Goal: Navigation & Orientation: Understand site structure

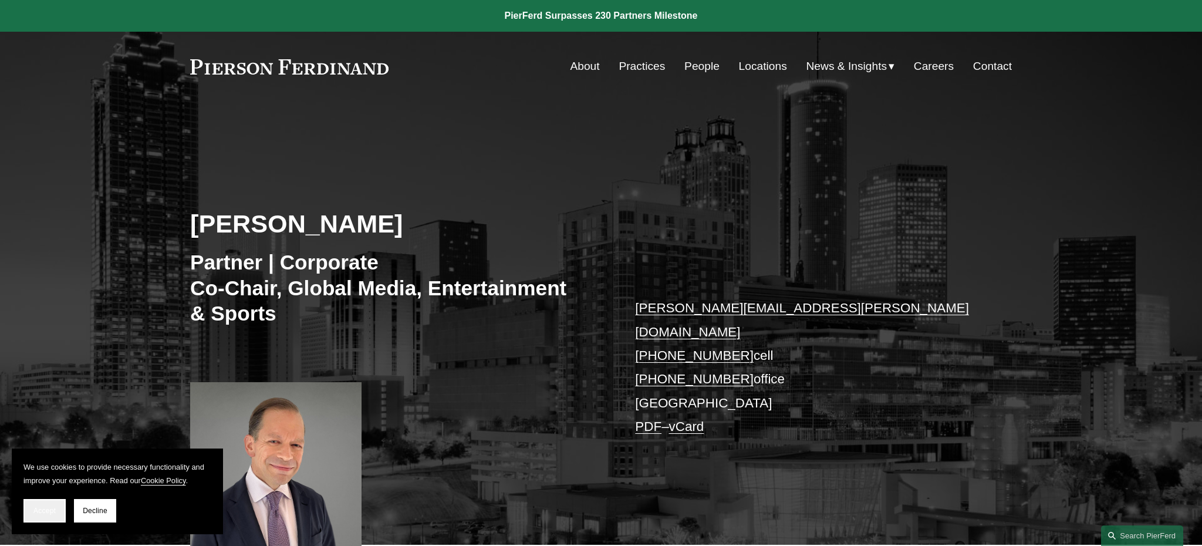
click at [58, 512] on button "Accept" at bounding box center [44, 510] width 42 height 23
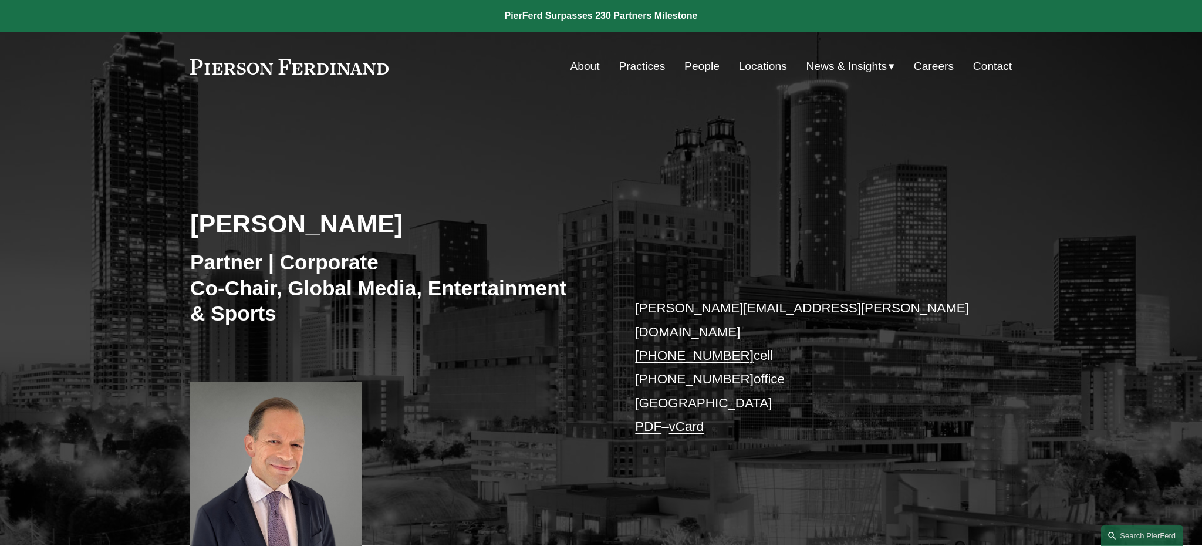
click at [619, 66] on link "Practices" at bounding box center [642, 66] width 46 height 22
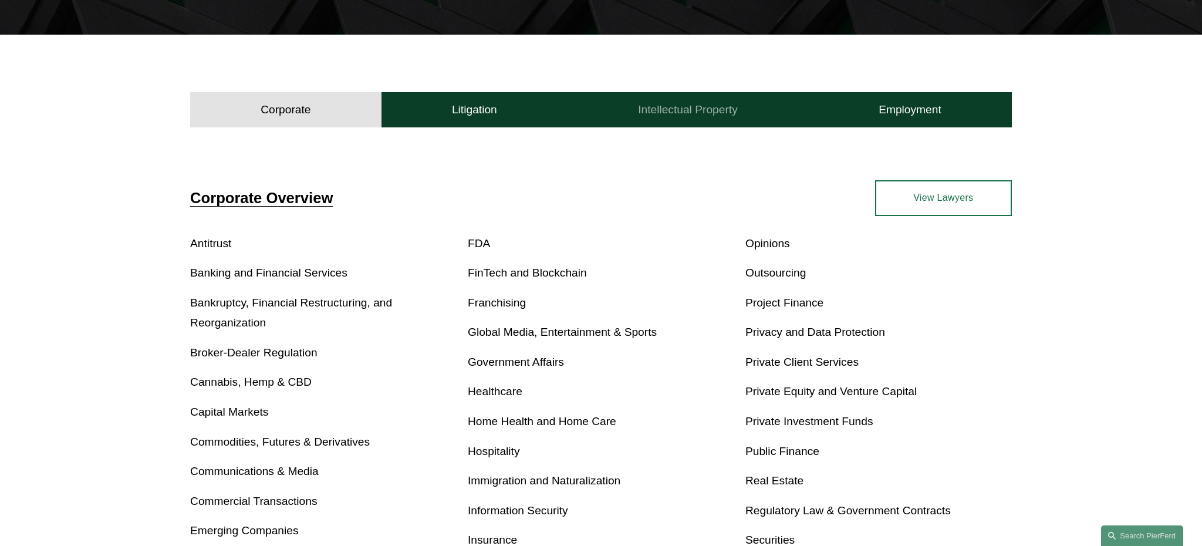
scroll to position [322, 0]
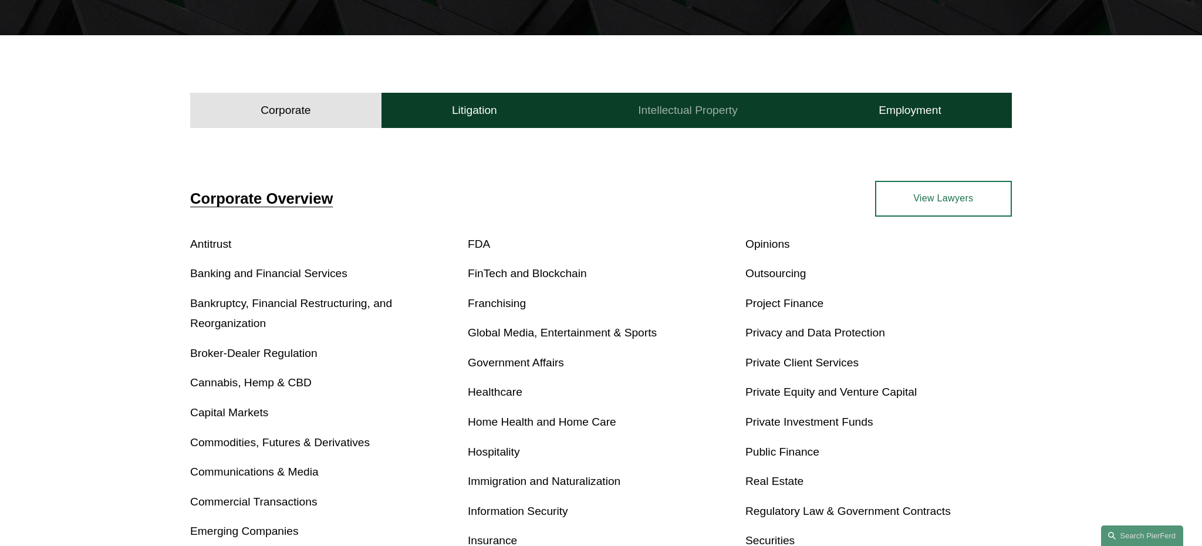
click at [741, 114] on button "Intellectual Property" at bounding box center [688, 110] width 241 height 35
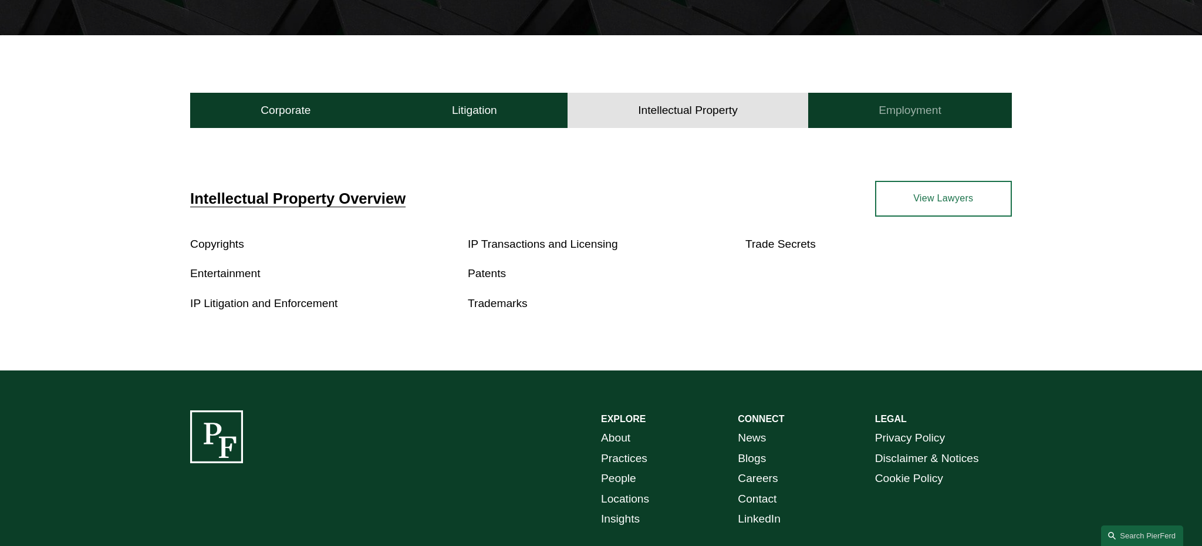
click at [970, 116] on button "Employment" at bounding box center [910, 110] width 204 height 35
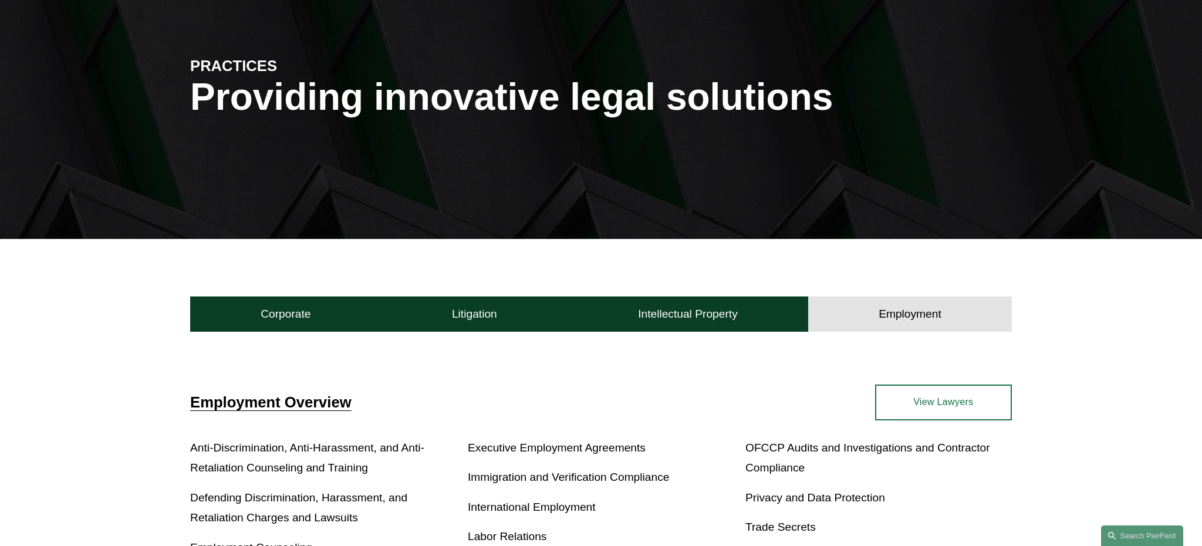
scroll to position [0, 0]
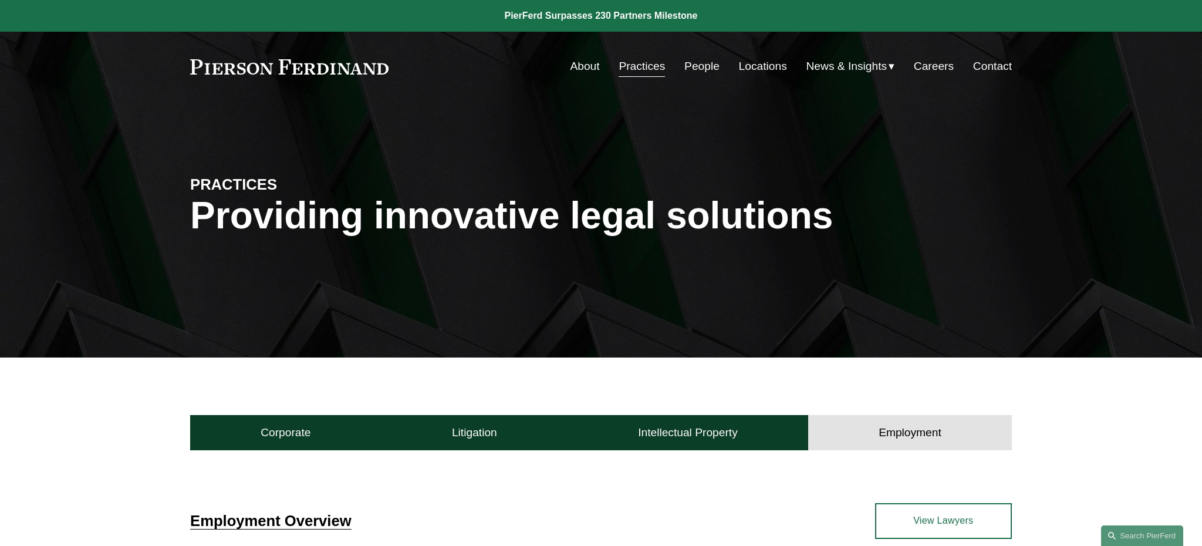
click at [690, 66] on link "People" at bounding box center [701, 66] width 35 height 22
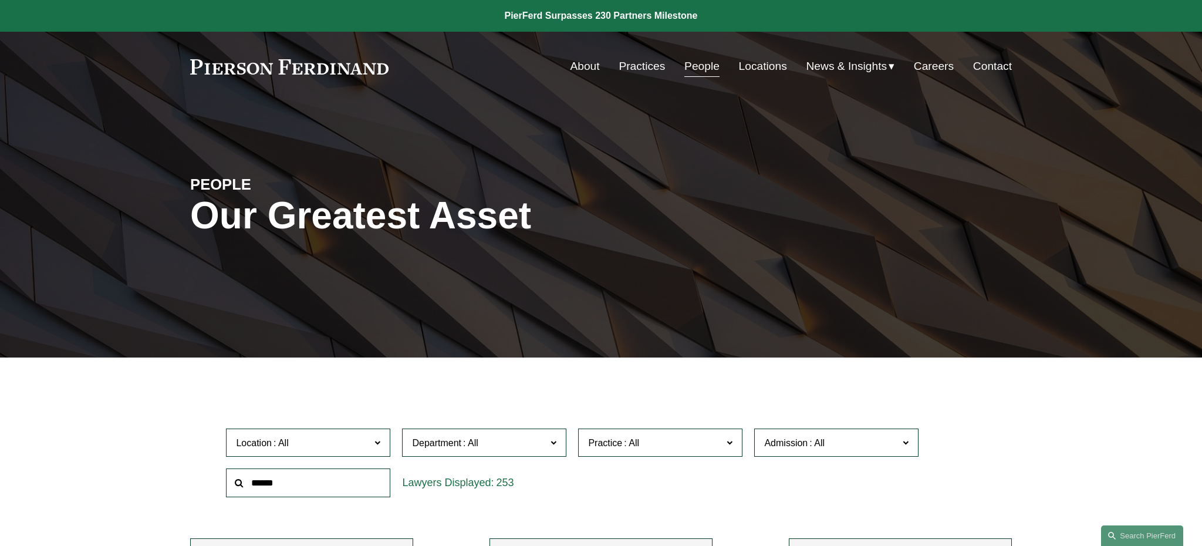
click at [927, 66] on link "Careers" at bounding box center [934, 66] width 40 height 22
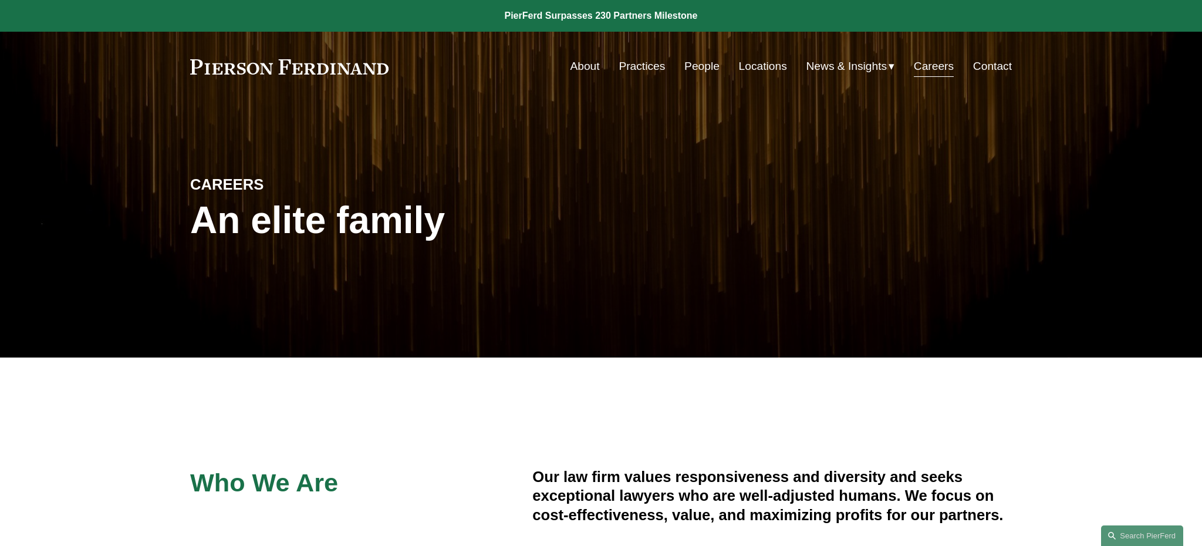
click at [583, 70] on link "About" at bounding box center [584, 66] width 29 height 22
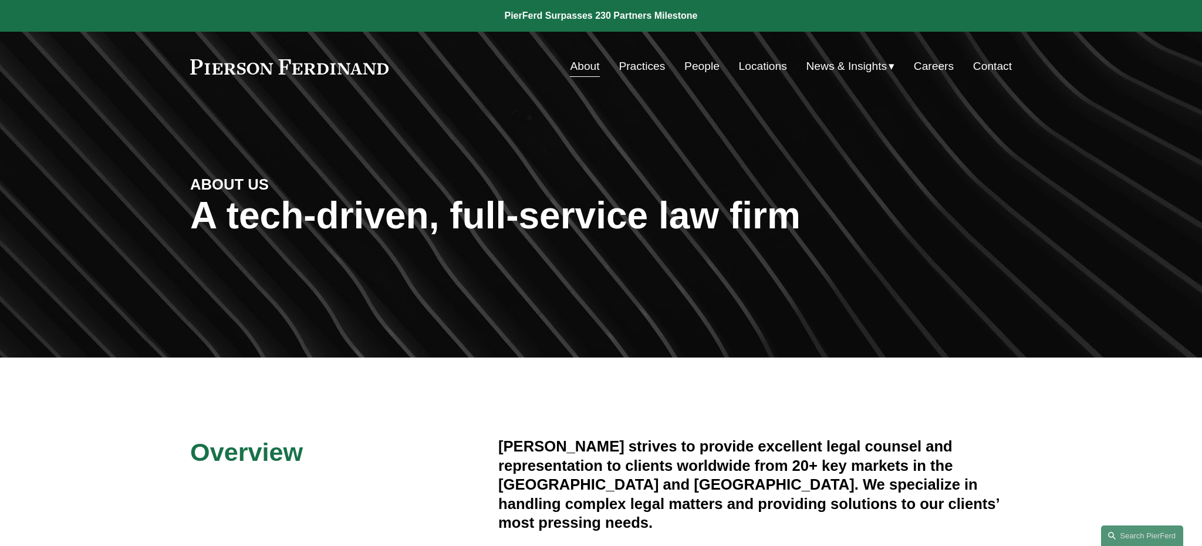
click at [642, 71] on link "Practices" at bounding box center [642, 66] width 46 height 22
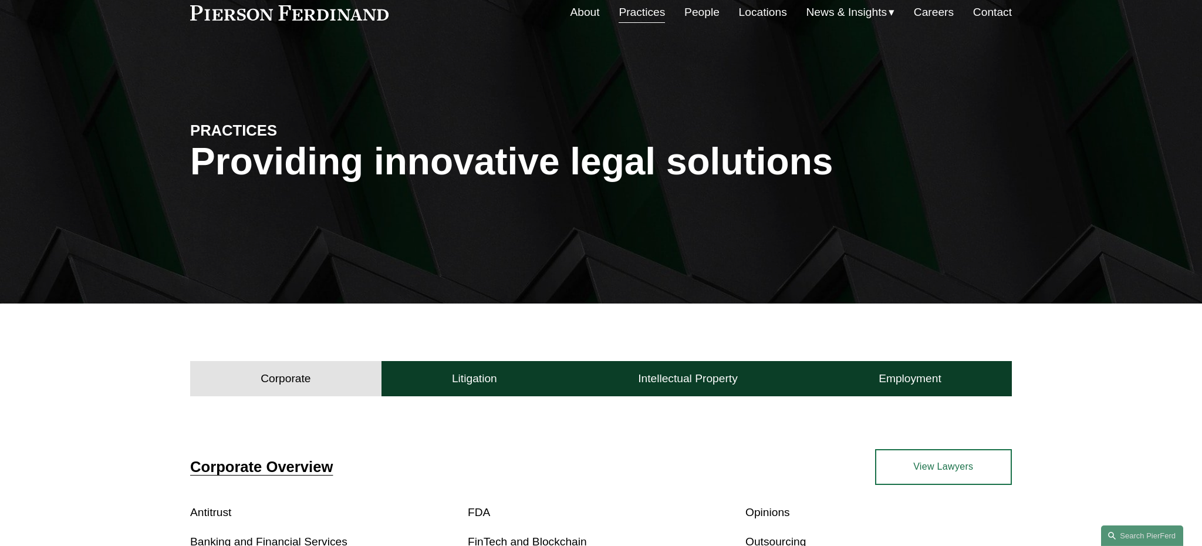
scroll to position [218, 0]
